Goal: Transaction & Acquisition: Complete application form

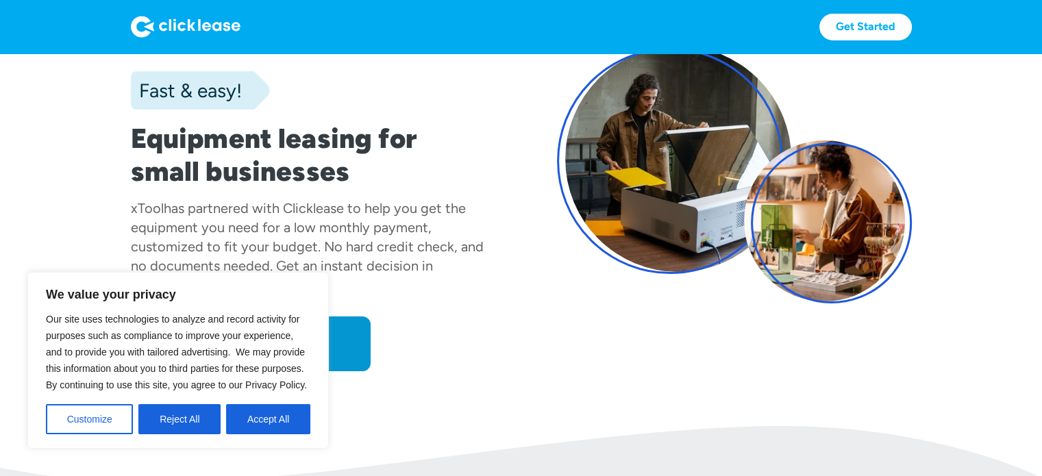
scroll to position [137, 0]
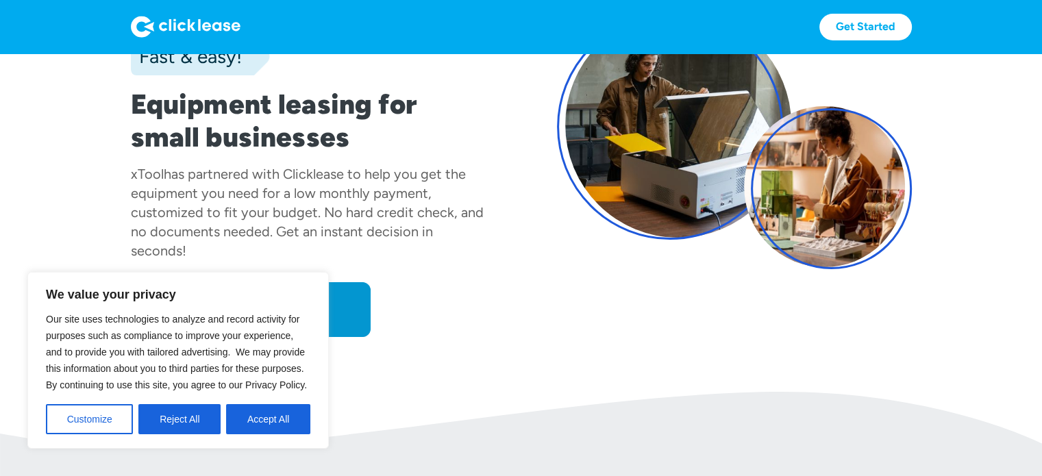
click at [260, 420] on button "Accept All" at bounding box center [268, 419] width 84 height 30
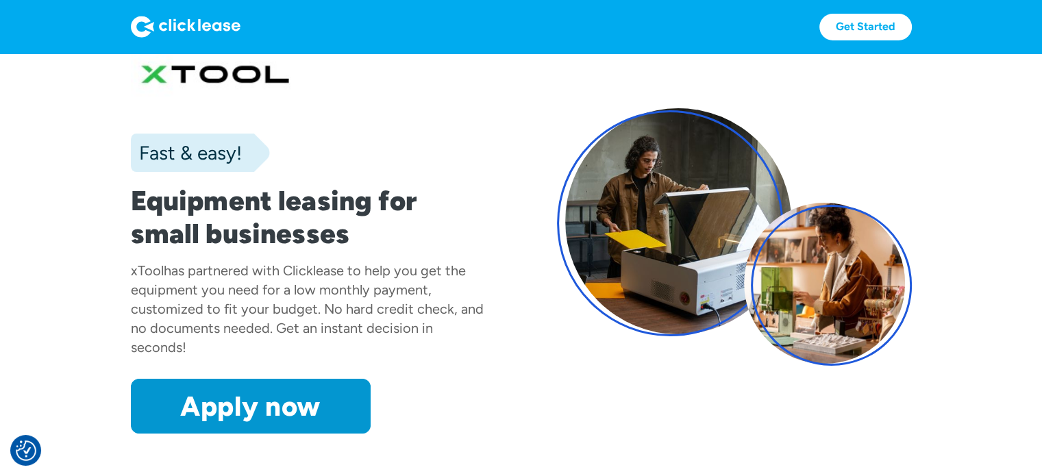
scroll to position [0, 0]
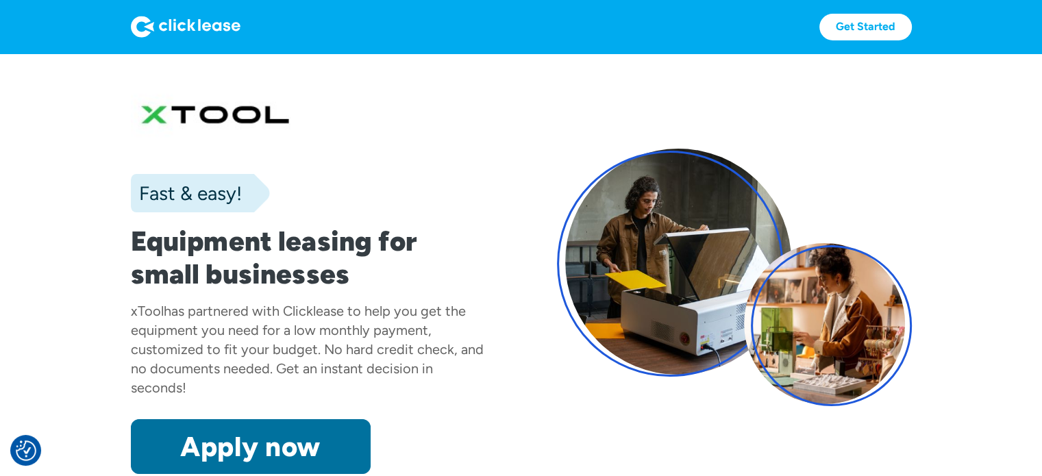
click at [306, 450] on link "Apply now" at bounding box center [251, 446] width 240 height 55
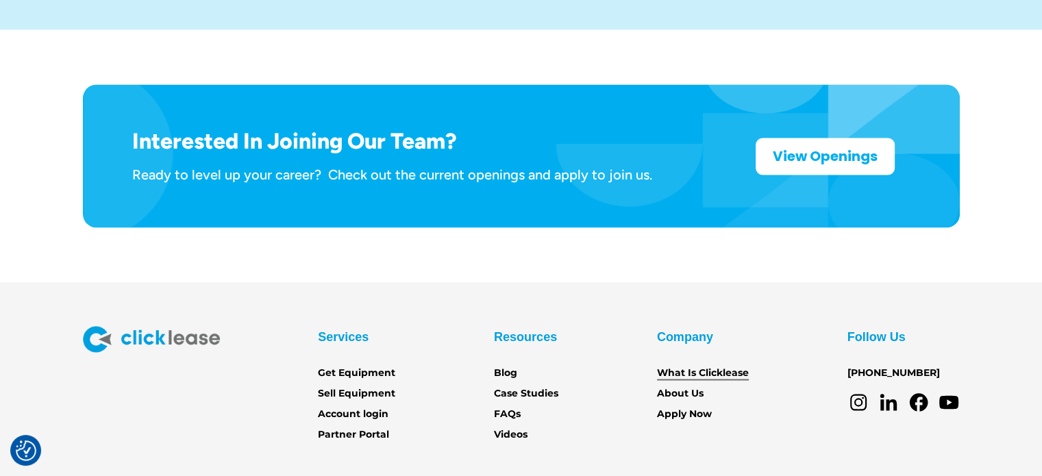
scroll to position [2278, 0]
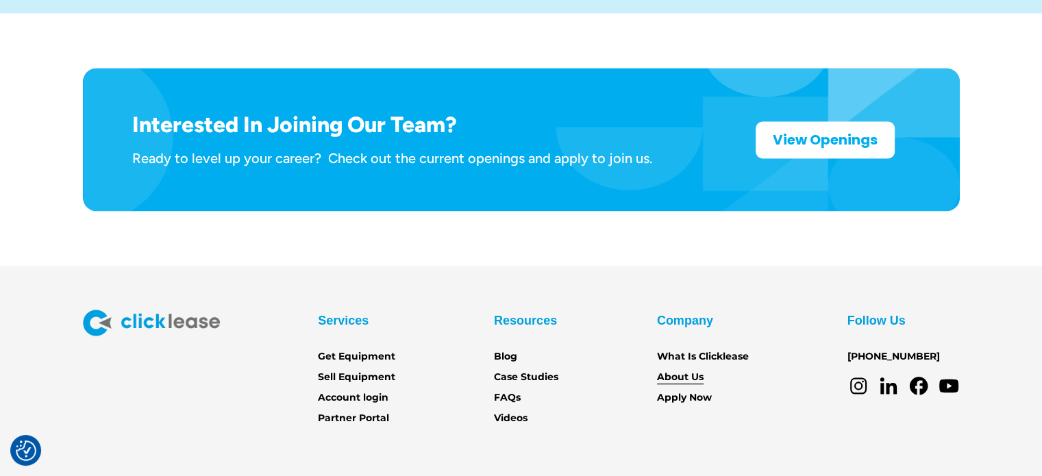
click at [690, 369] on link "About Us" at bounding box center [680, 376] width 47 height 15
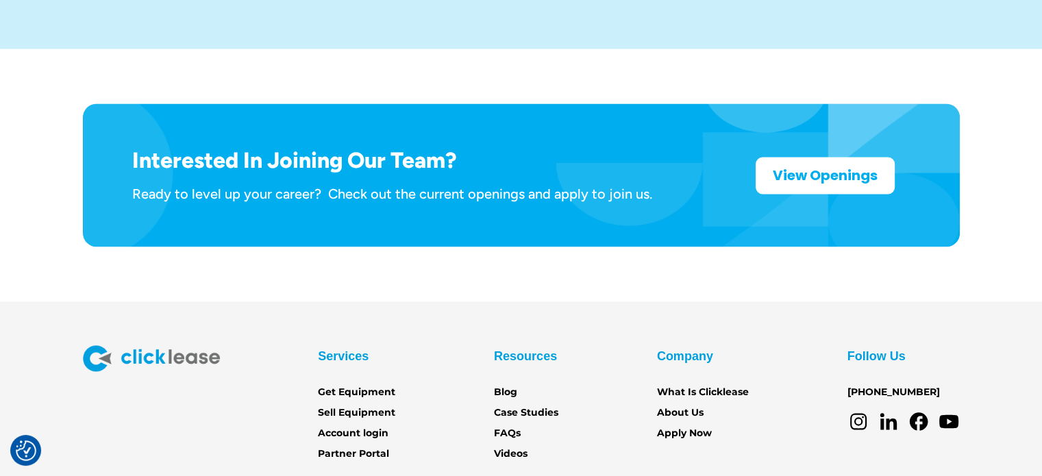
scroll to position [2278, 0]
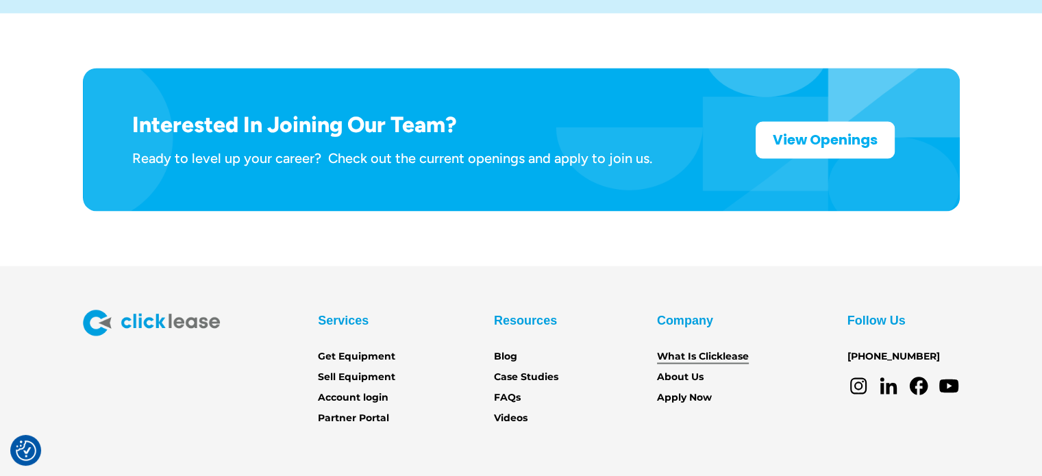
click at [716, 349] on link "What Is Clicklease" at bounding box center [703, 356] width 92 height 15
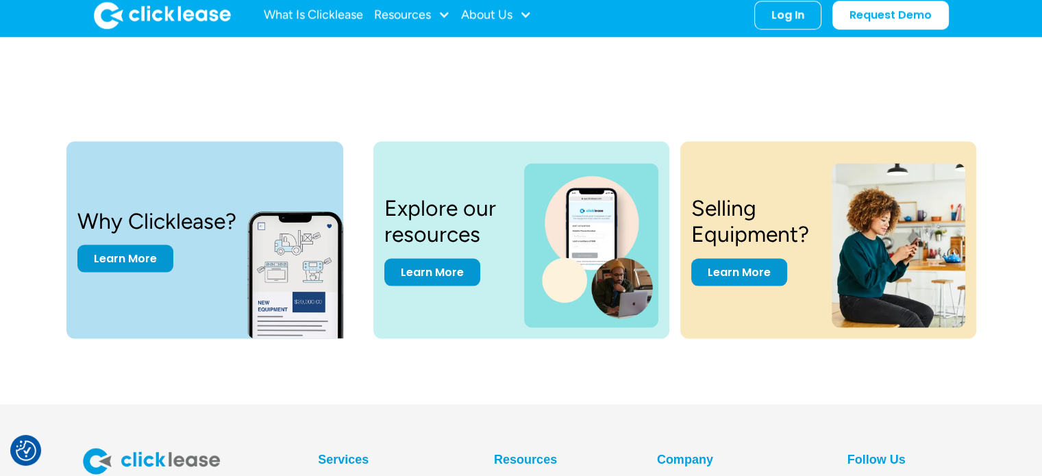
scroll to position [2747, 0]
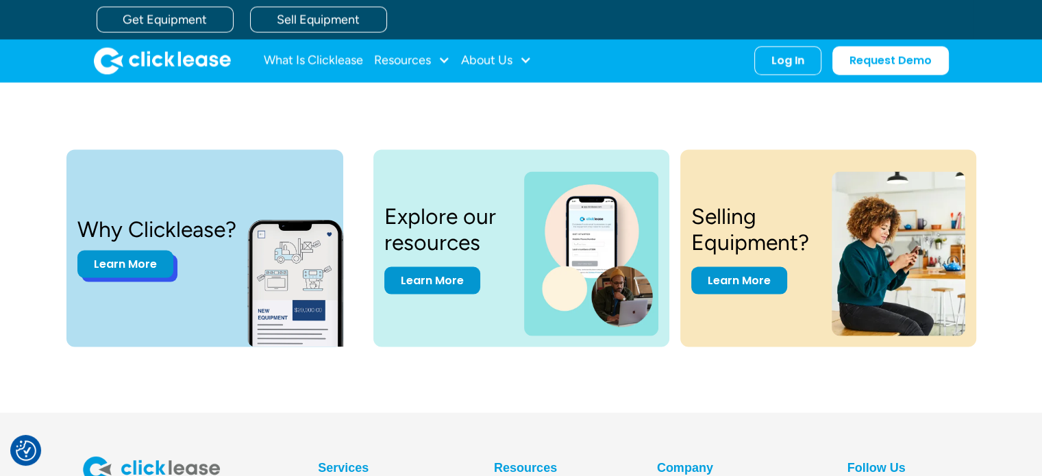
click at [132, 270] on link "Learn More" at bounding box center [125, 264] width 96 height 27
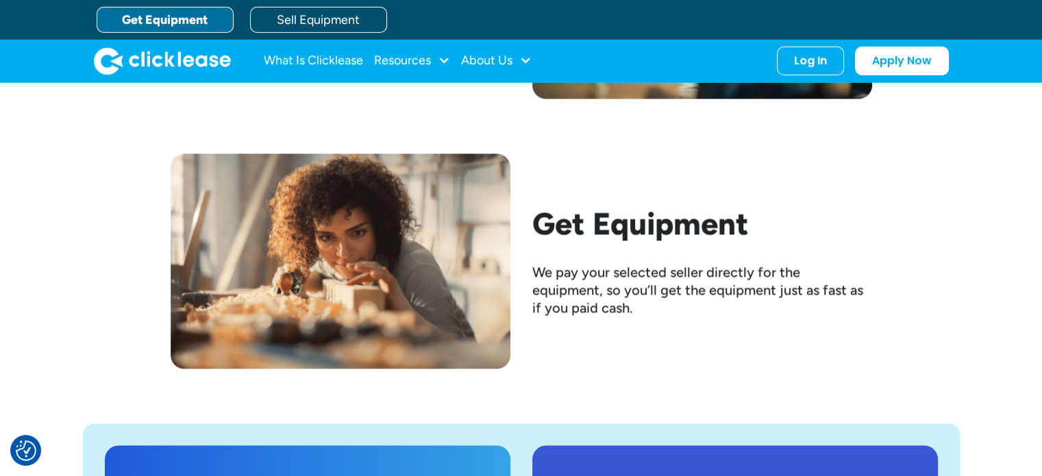
scroll to position [2125, 0]
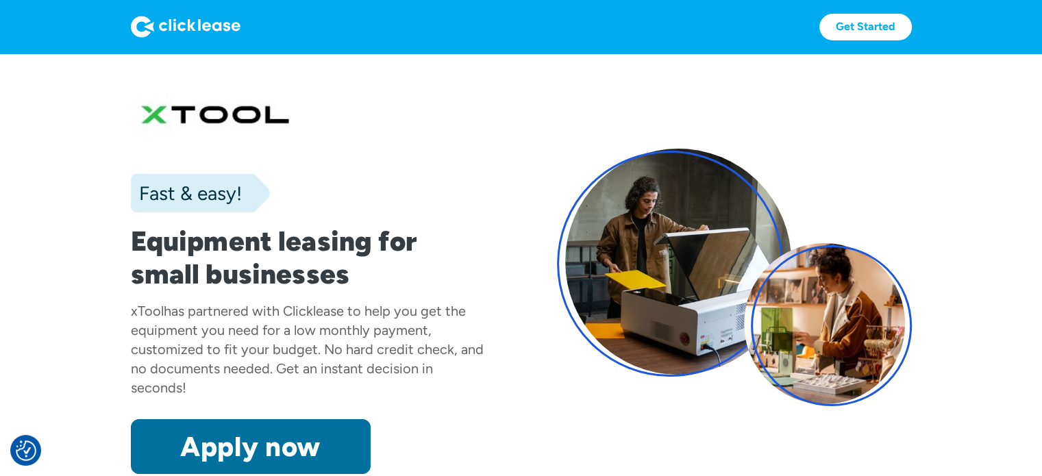
click at [313, 431] on link "Apply now" at bounding box center [251, 446] width 240 height 55
